Goal: Navigation & Orientation: Find specific page/section

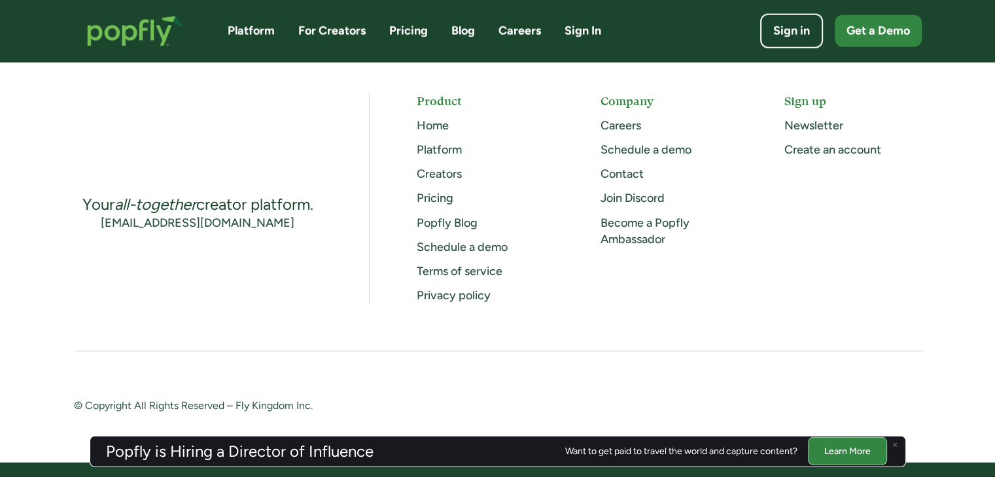
scroll to position [3501, 0]
click at [615, 125] on link "Careers" at bounding box center [620, 126] width 41 height 14
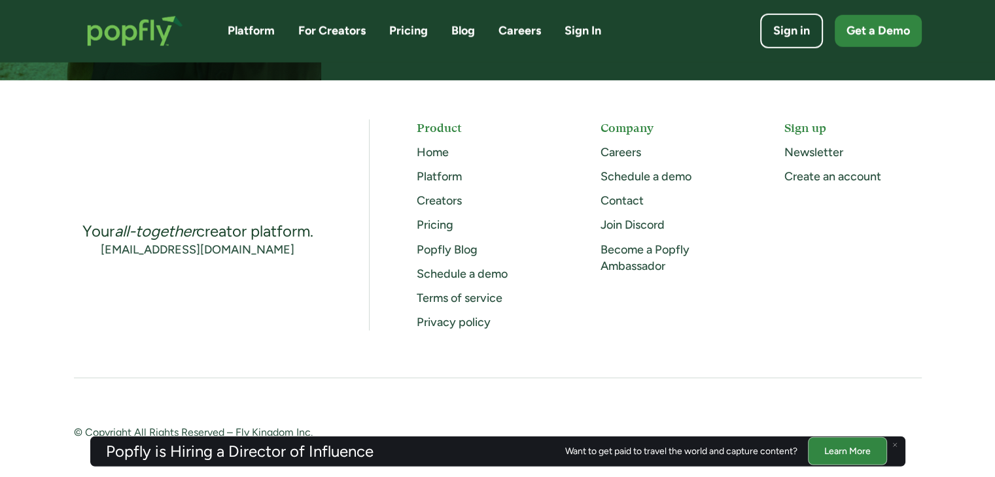
scroll to position [3474, 0]
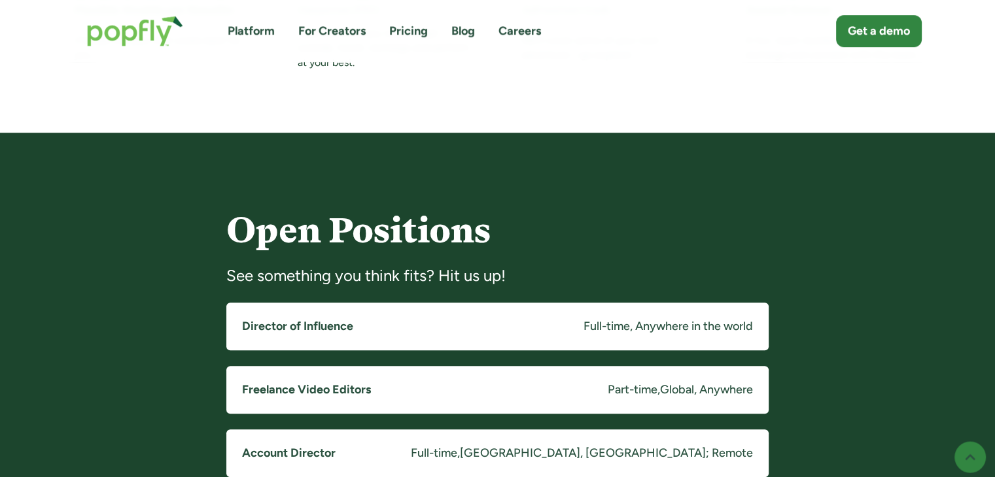
scroll to position [875, 0]
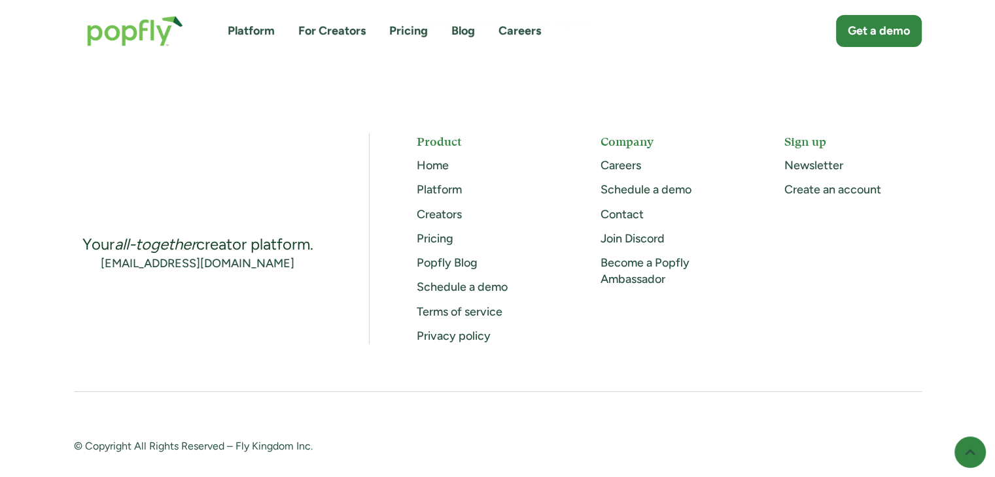
scroll to position [4600, 0]
